Goal: Use online tool/utility: Utilize a website feature to perform a specific function

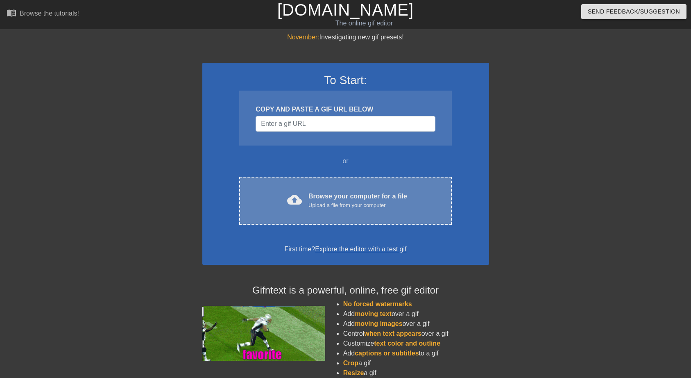
click at [343, 195] on div "Browse your computer for a file Upload a file from your computer" at bounding box center [358, 200] width 99 height 18
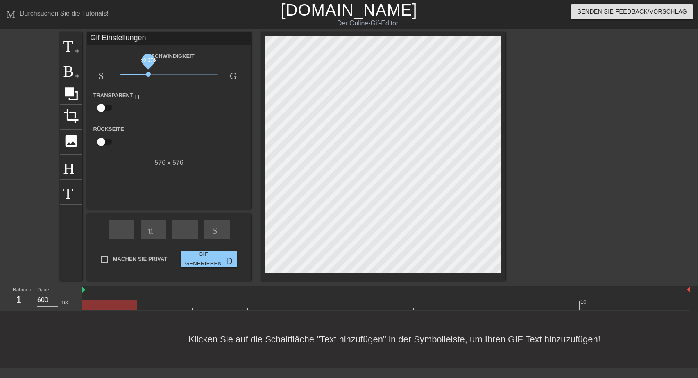
drag, startPoint x: 170, startPoint y: 75, endPoint x: 148, endPoint y: 77, distance: 21.4
click at [148, 77] on span "x0.376" at bounding box center [168, 74] width 97 height 10
click at [69, 49] on span "Titel" at bounding box center [72, 44] width 16 height 16
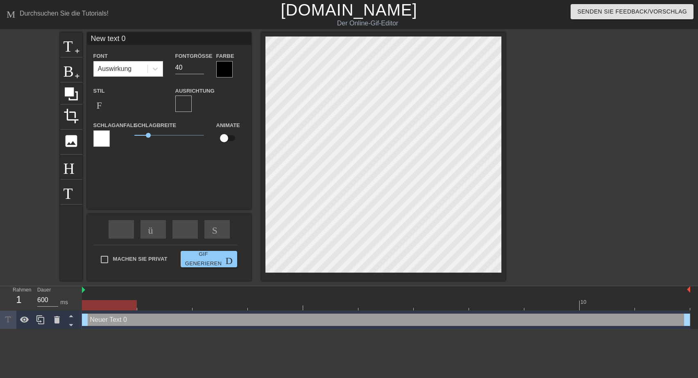
click at [92, 39] on input "New text 0" at bounding box center [169, 38] width 164 height 12
drag, startPoint x: 92, startPoint y: 39, endPoint x: 138, endPoint y: 35, distance: 46.1
click at [138, 35] on input "New text 0" at bounding box center [169, 38] width 164 height 12
type input "Schönen [DATE]"
click at [199, 70] on input "39" at bounding box center [189, 67] width 29 height 13
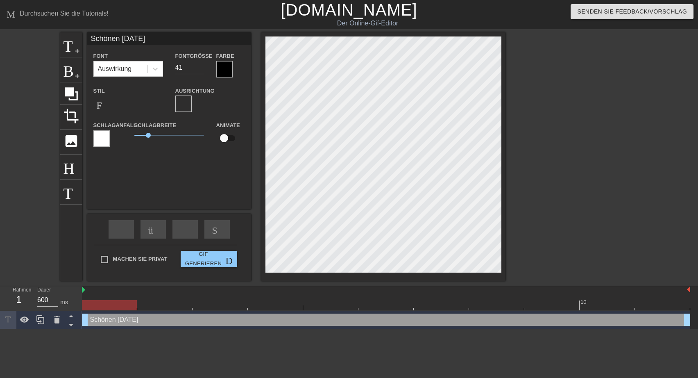
click at [200, 65] on input "41" at bounding box center [189, 67] width 29 height 13
click at [199, 69] on input "36" at bounding box center [189, 67] width 29 height 13
type input "37"
click at [199, 66] on input "37" at bounding box center [189, 67] width 29 height 13
type input "Schönen [DATE]"
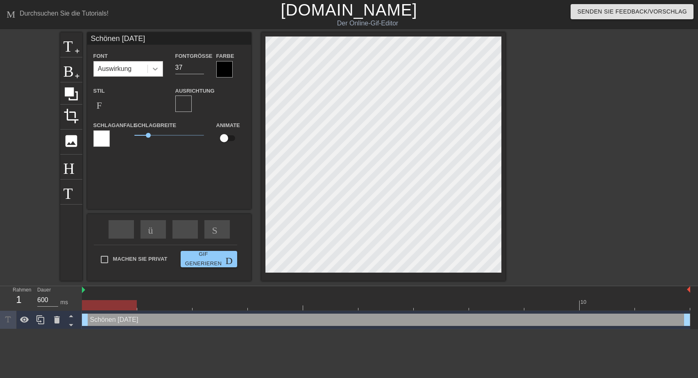
click at [157, 68] on icon at bounding box center [155, 69] width 5 height 3
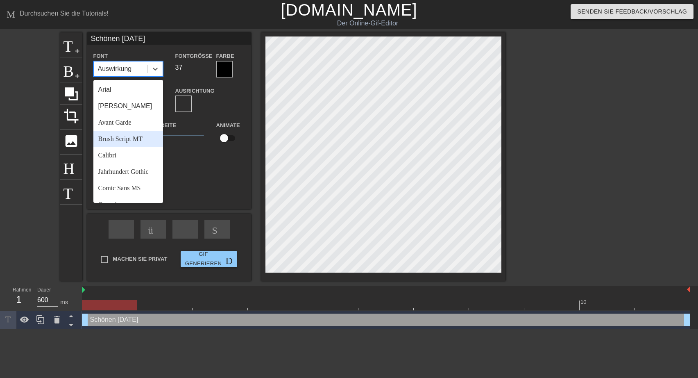
click at [111, 140] on div "Brush Script MT" at bounding box center [128, 139] width 70 height 16
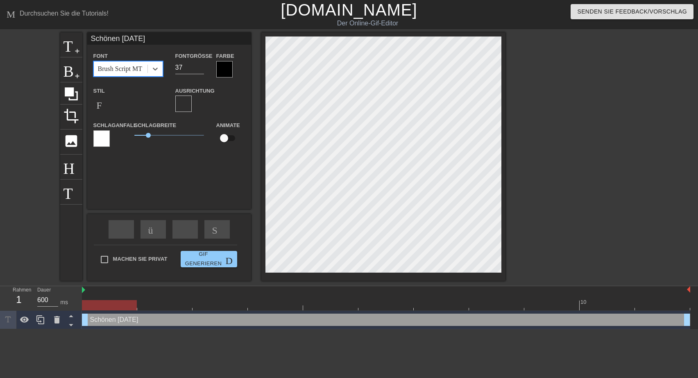
click at [225, 70] on div at bounding box center [224, 69] width 16 height 16
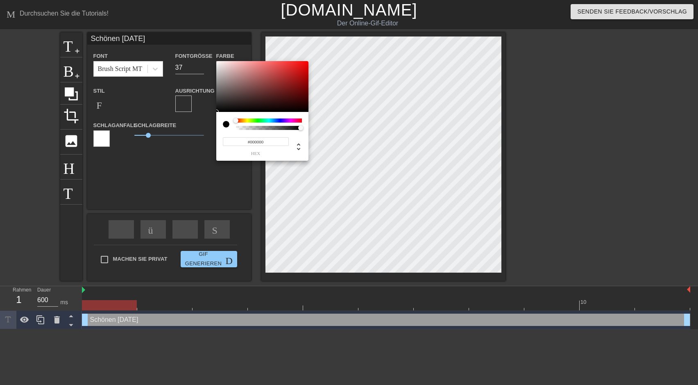
type input "#EC0A0A"
click at [304, 65] on div at bounding box center [262, 86] width 92 height 51
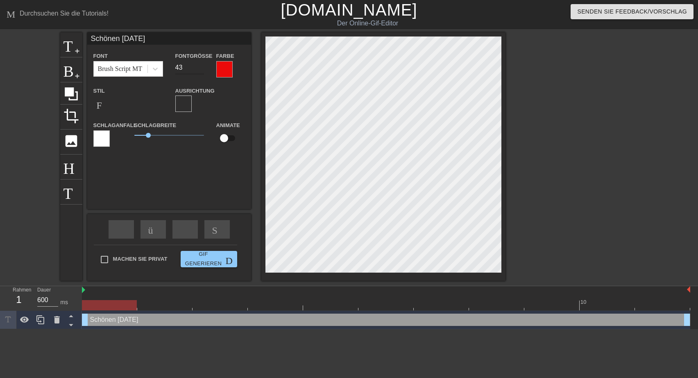
click at [200, 64] on input "43" at bounding box center [189, 67] width 29 height 13
click at [200, 64] on input "44" at bounding box center [189, 67] width 29 height 13
type input "45"
click at [200, 64] on input "45" at bounding box center [189, 67] width 29 height 13
click at [100, 137] on div at bounding box center [101, 138] width 16 height 16
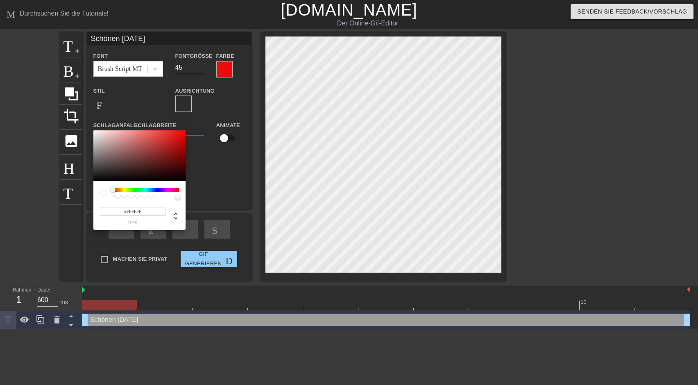
click at [123, 189] on div at bounding box center [146, 190] width 66 height 4
click at [126, 190] on div at bounding box center [146, 190] width 66 height 4
click at [124, 190] on div at bounding box center [146, 190] width 66 height 4
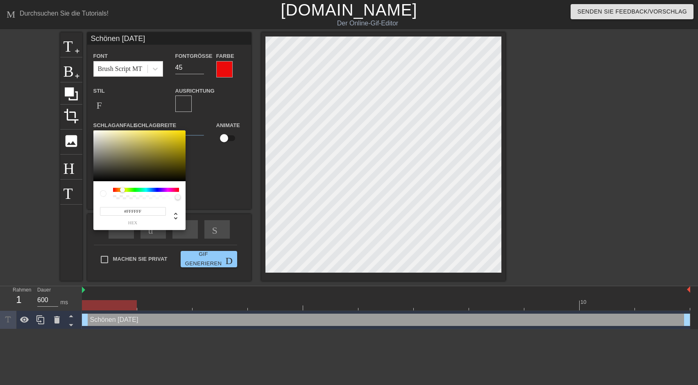
drag, startPoint x: 113, startPoint y: 188, endPoint x: 123, endPoint y: 191, distance: 10.1
click at [123, 191] on div at bounding box center [122, 189] width 5 height 5
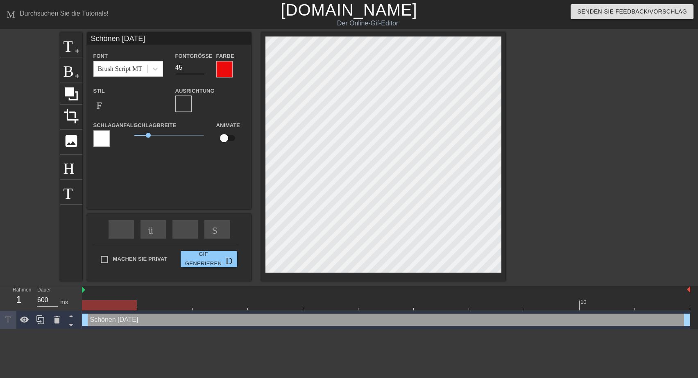
click at [106, 141] on div at bounding box center [101, 138] width 16 height 16
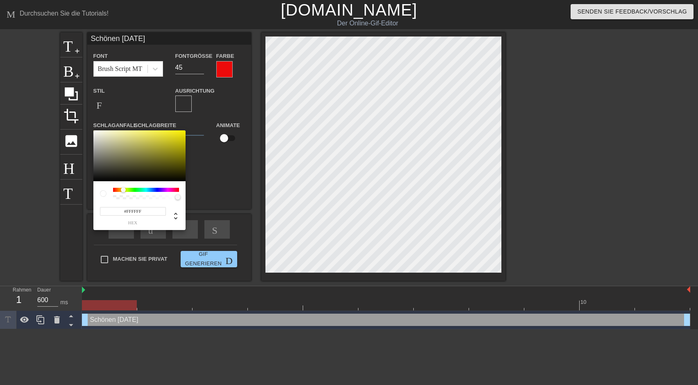
drag, startPoint x: 115, startPoint y: 191, endPoint x: 123, endPoint y: 192, distance: 8.7
click at [123, 192] on div at bounding box center [123, 189] width 5 height 5
type input "#EFE40B"
click at [181, 134] on div at bounding box center [139, 155] width 92 height 51
click at [181, 134] on div at bounding box center [181, 133] width 5 height 5
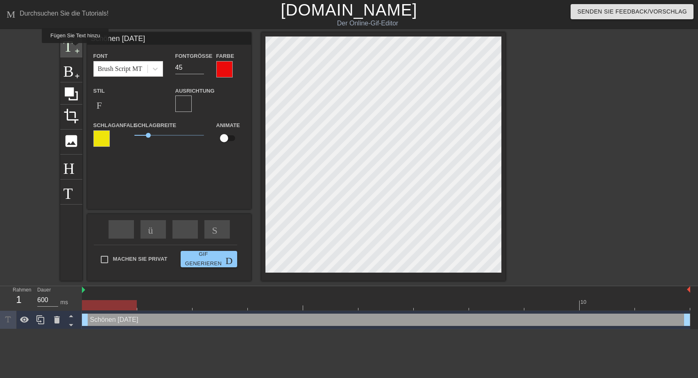
click at [74, 49] on span "add-circle" at bounding box center [77, 51] width 7 height 7
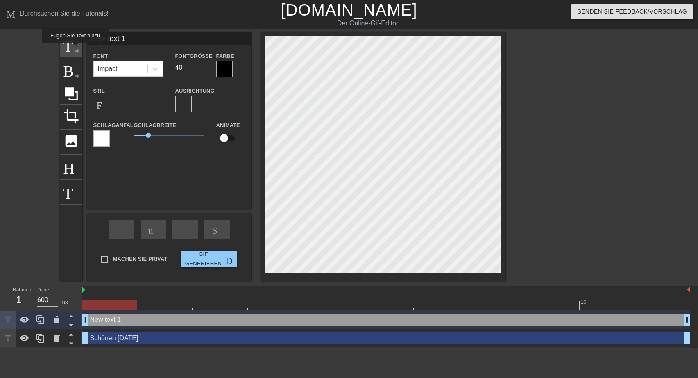
type input "New text 1"
type input "40"
drag, startPoint x: 91, startPoint y: 39, endPoint x: 139, endPoint y: 40, distance: 48.8
click at [139, 40] on input "New text 1" at bounding box center [169, 38] width 164 height 12
type input "liebe Grüße von [PERSON_NAME]"
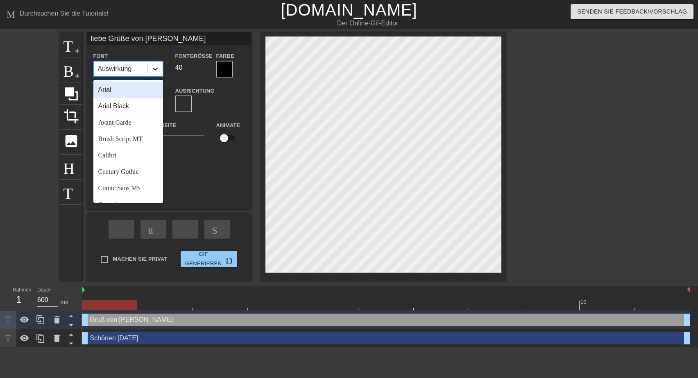
click at [153, 67] on icon at bounding box center [155, 69] width 8 height 8
click at [136, 141] on div "Brush Script MT" at bounding box center [128, 139] width 70 height 16
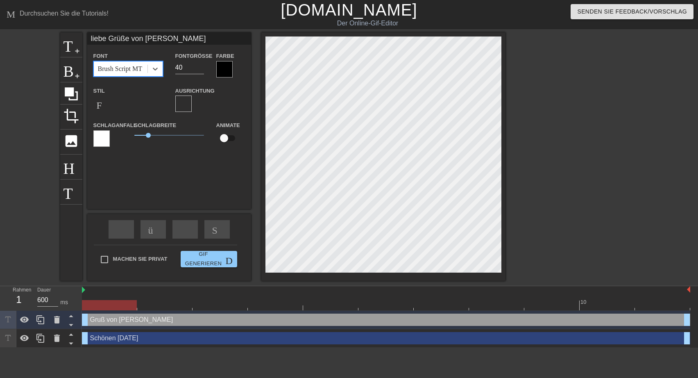
click at [220, 68] on div at bounding box center [224, 69] width 16 height 16
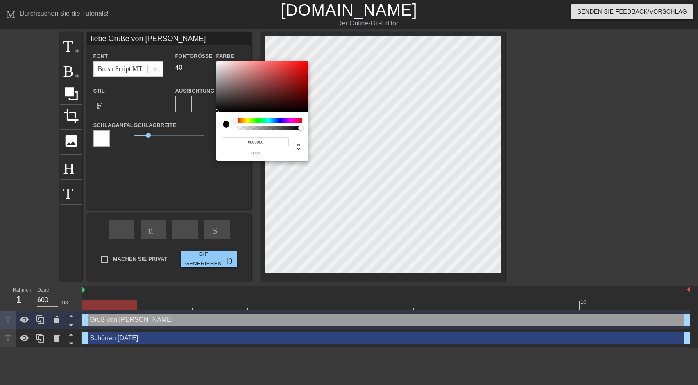
type input "#F40808"
click at [305, 63] on div at bounding box center [262, 86] width 92 height 51
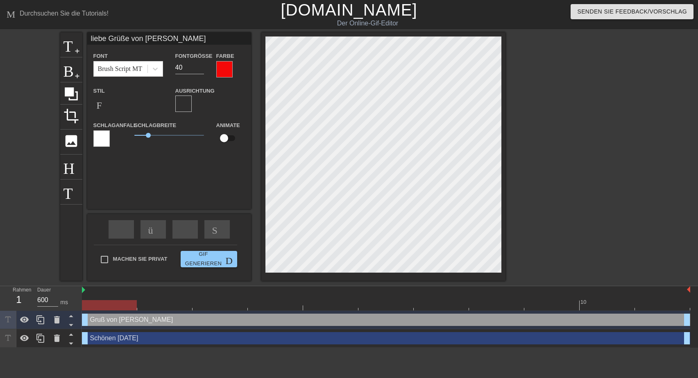
click at [106, 140] on div at bounding box center [101, 138] width 16 height 16
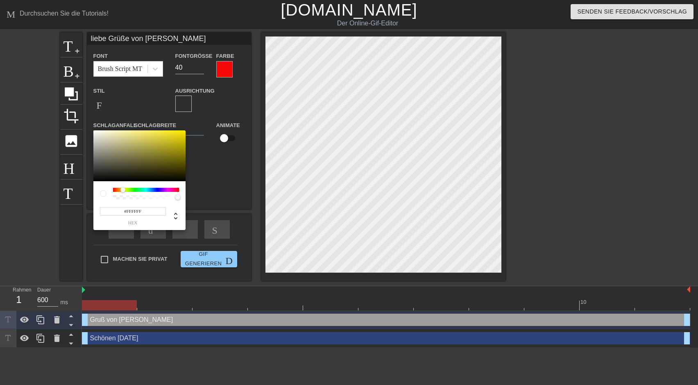
drag, startPoint x: 112, startPoint y: 189, endPoint x: 123, endPoint y: 189, distance: 11.1
click at [123, 189] on div at bounding box center [122, 189] width 5 height 5
type input "#F5E004"
click at [184, 132] on div at bounding box center [139, 155] width 92 height 51
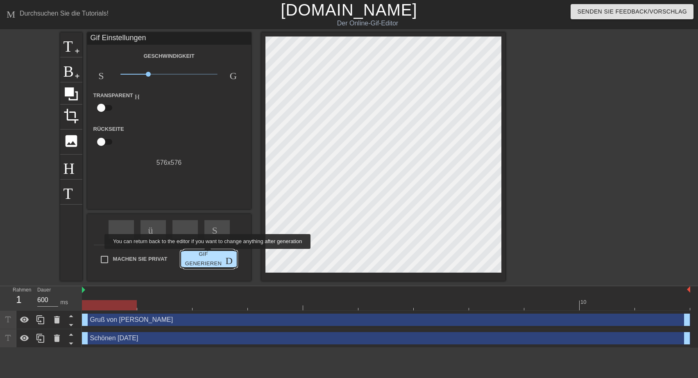
click at [209, 254] on span "Gif generieren Doppelpfeil" at bounding box center [209, 259] width 50 height 19
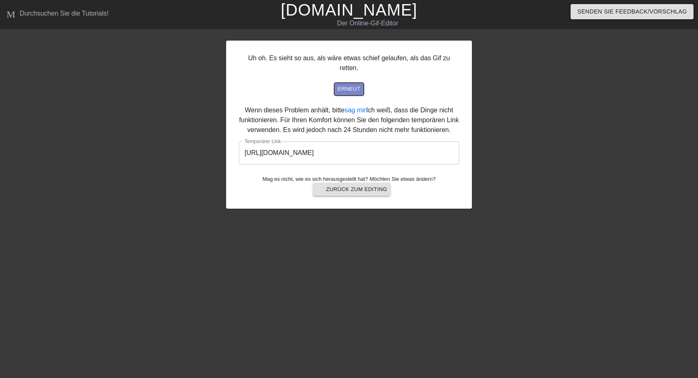
click at [341, 84] on span "erneut" at bounding box center [349, 88] width 23 height 9
click at [357, 184] on span "arrow-back Zurück zum Editing" at bounding box center [351, 189] width 71 height 10
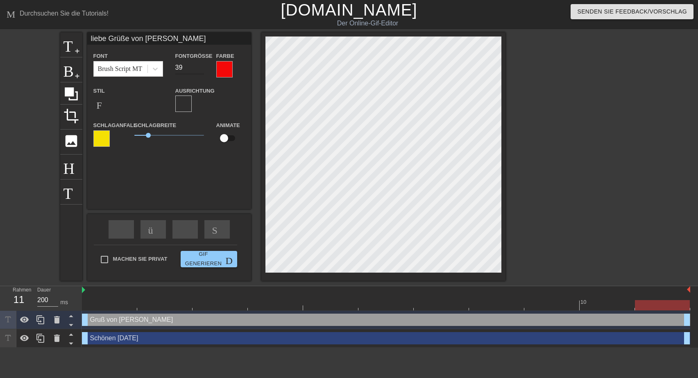
click at [200, 71] on input "39" at bounding box center [189, 67] width 29 height 13
click at [200, 67] on input "40" at bounding box center [189, 67] width 29 height 13
type input "41"
click at [200, 67] on input "41" at bounding box center [189, 67] width 29 height 13
type input "Schönen [DATE]"
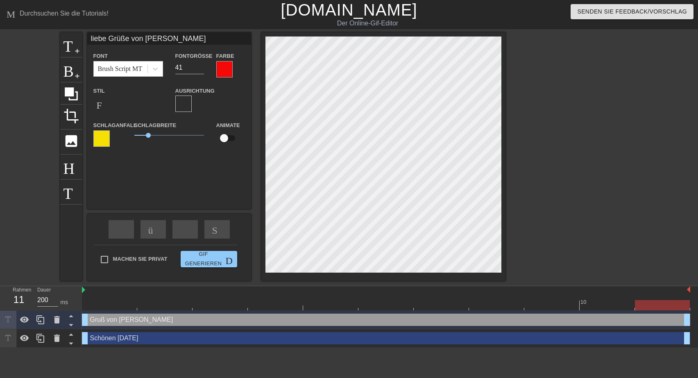
type input "45"
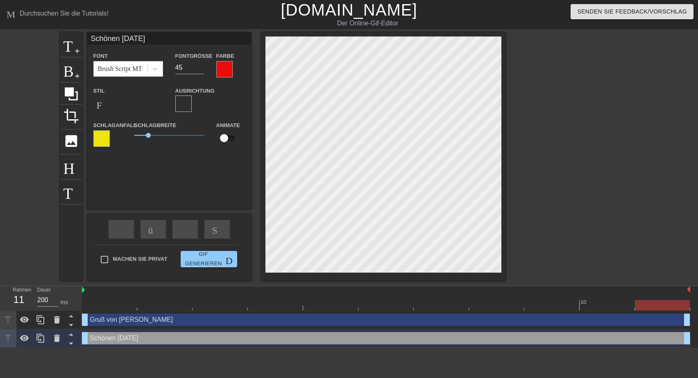
type input "liebe Grüße von [PERSON_NAME]"
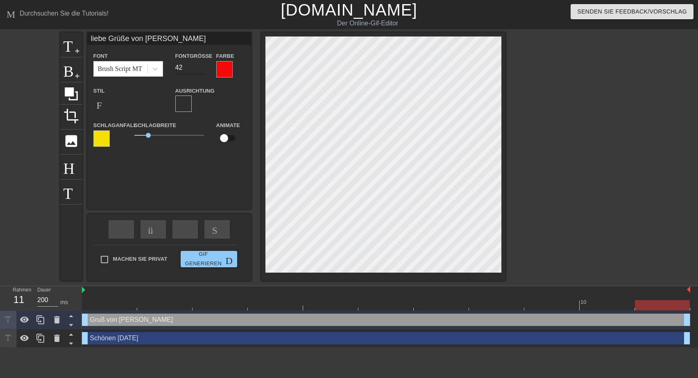
click at [200, 66] on input "42" at bounding box center [189, 67] width 29 height 13
click at [200, 66] on input "43" at bounding box center [189, 67] width 29 height 13
click at [200, 66] on input "44" at bounding box center [189, 67] width 29 height 13
type input "45"
click at [200, 66] on input "45" at bounding box center [189, 67] width 29 height 13
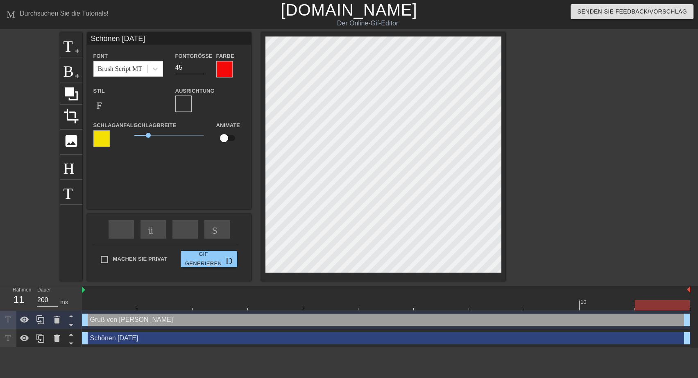
type input "liebe Grüße von [PERSON_NAME]"
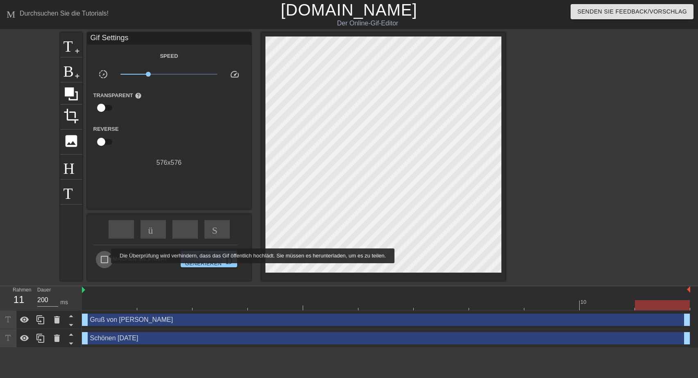
click at [106, 256] on input "Machen Sie privat" at bounding box center [104, 259] width 17 height 17
checkbox input "true"
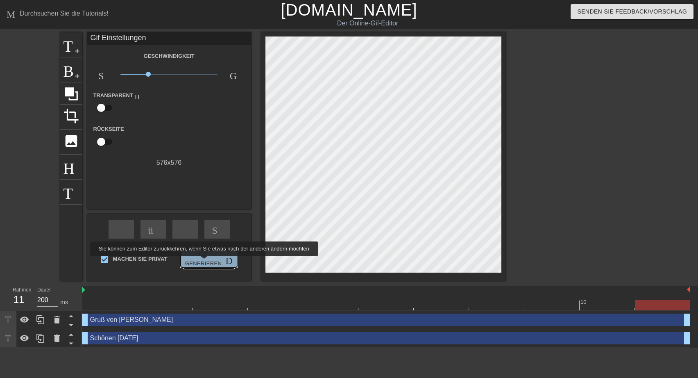
click at [202, 261] on span "Gif generieren Doppelpfeil" at bounding box center [209, 259] width 50 height 19
